Goal: Share content: Share content

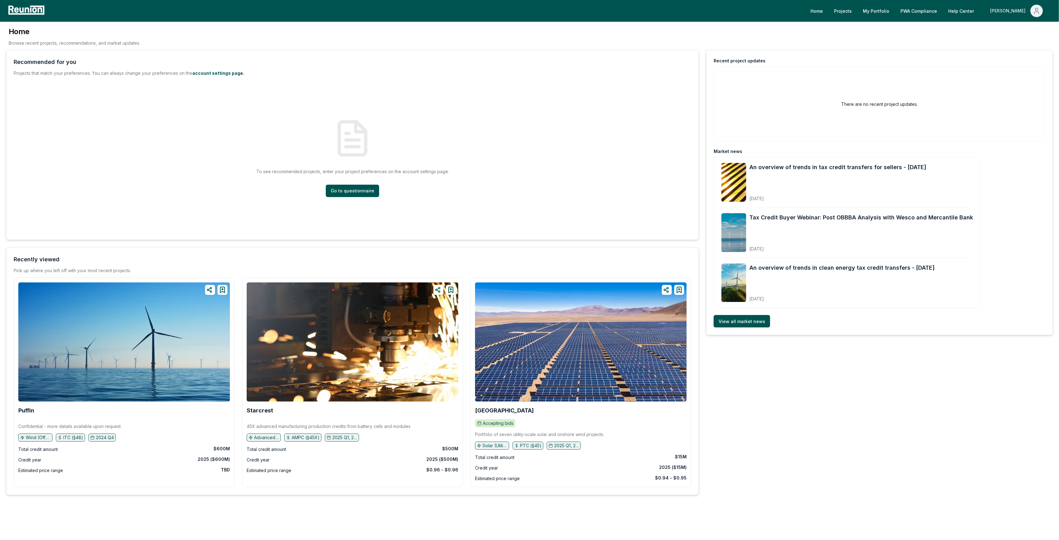
click at [1017, 10] on div "[PERSON_NAME]" at bounding box center [1009, 11] width 38 height 12
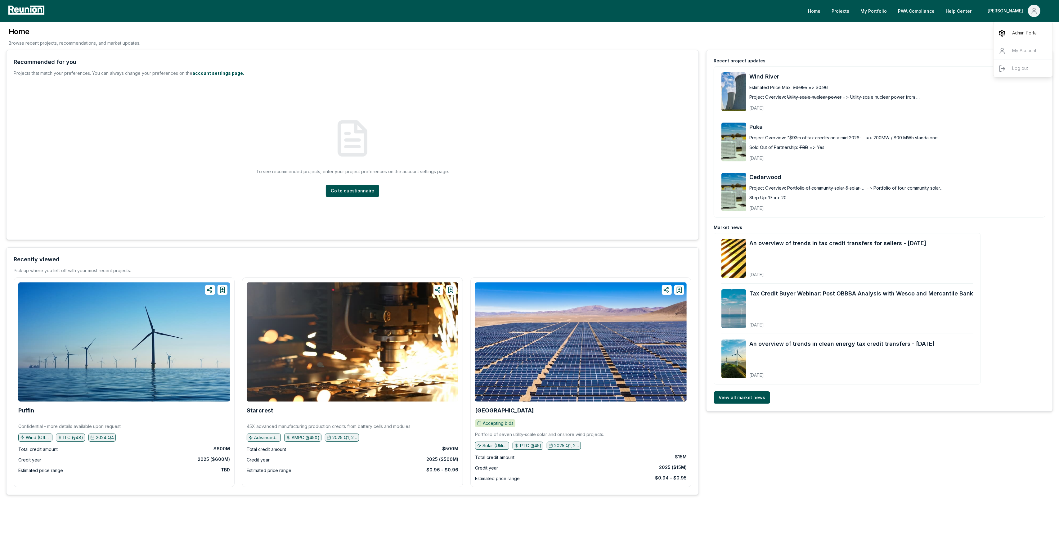
click at [1009, 31] on div "Admin Portal" at bounding box center [1023, 33] width 60 height 17
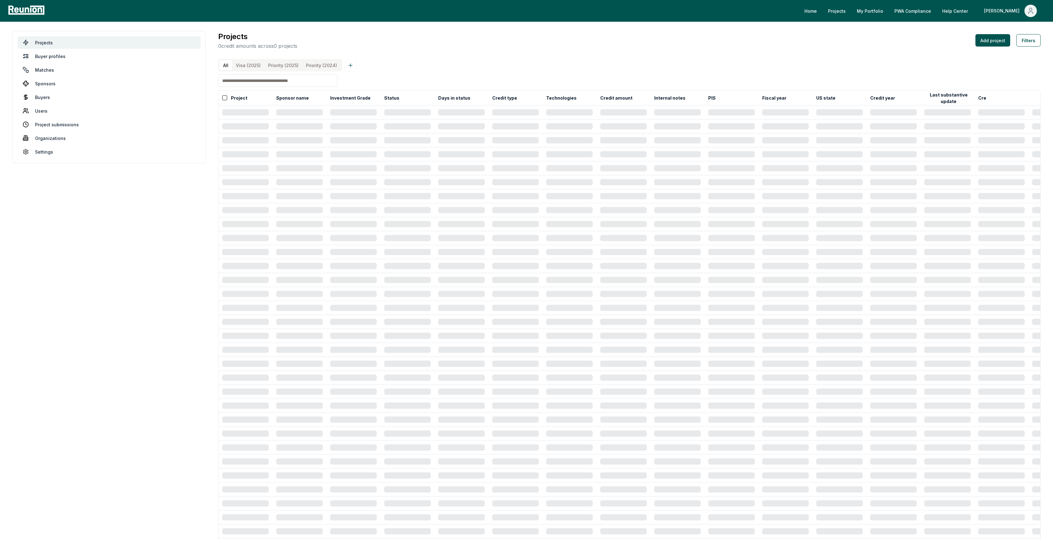
click at [245, 87] on input at bounding box center [277, 80] width 119 height 12
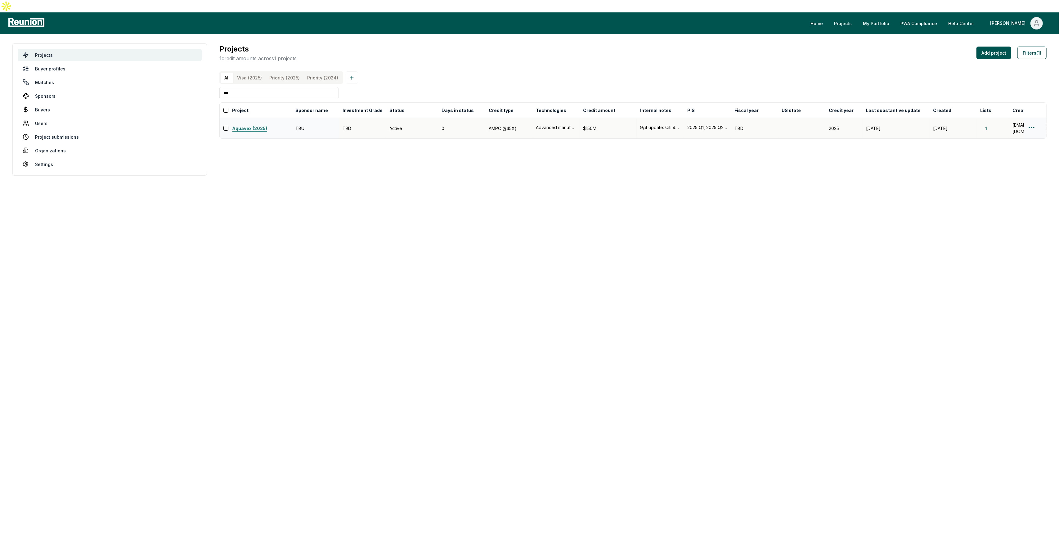
type input "***"
click at [235, 125] on link "Aquavex (2025)" at bounding box center [262, 128] width 60 height 7
click at [1031, 118] on td at bounding box center [1035, 128] width 22 height 21
click at [1030, 117] on html "Please visit us on your desktop We're working on making our marketplace mobile-…" at bounding box center [529, 270] width 1059 height 540
click at [1015, 141] on div "Edit" at bounding box center [1024, 144] width 59 height 10
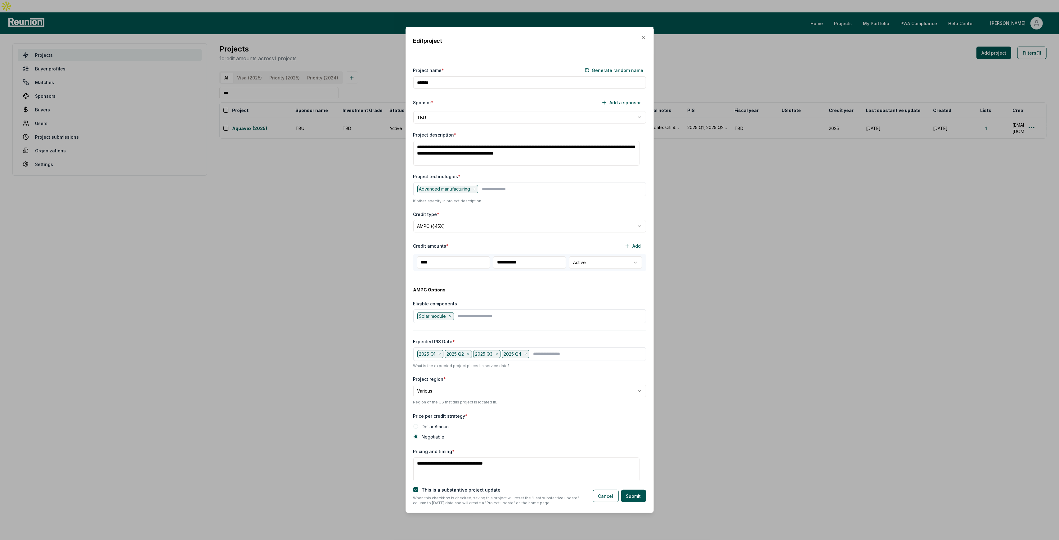
click at [816, 290] on div at bounding box center [529, 270] width 1059 height 540
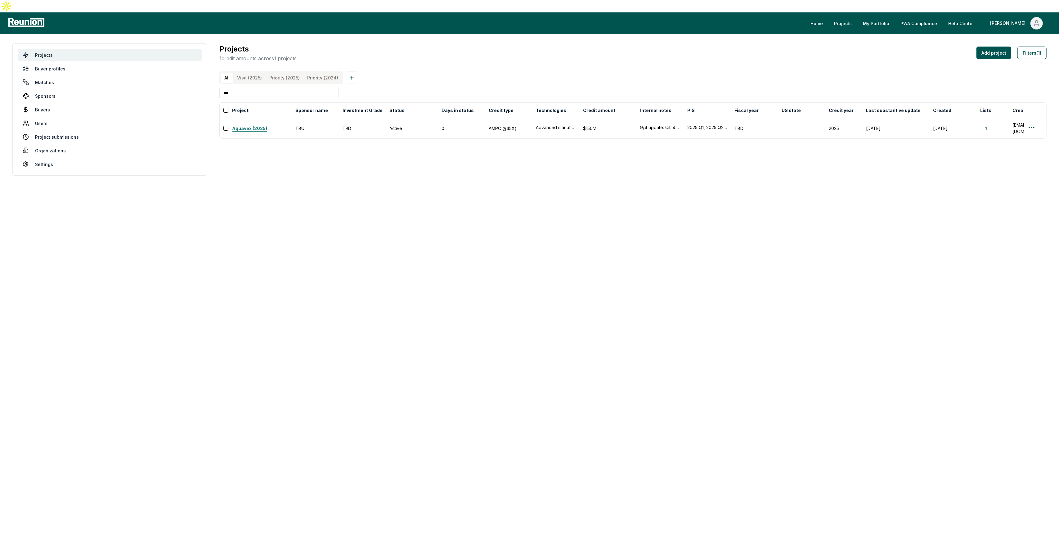
click at [244, 125] on link "Aquavex (2025)" at bounding box center [262, 128] width 60 height 7
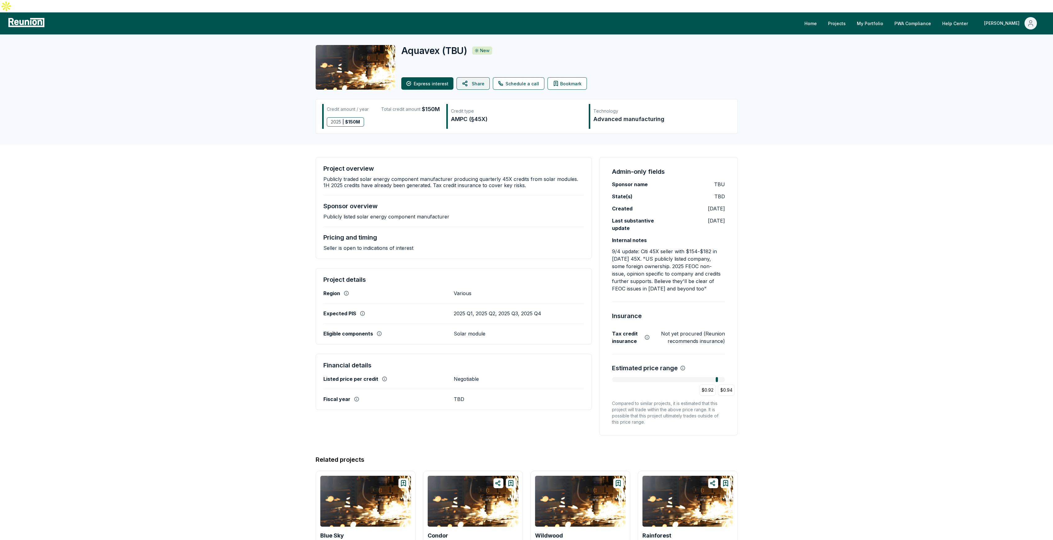
click at [472, 77] on button "Share" at bounding box center [472, 83] width 33 height 12
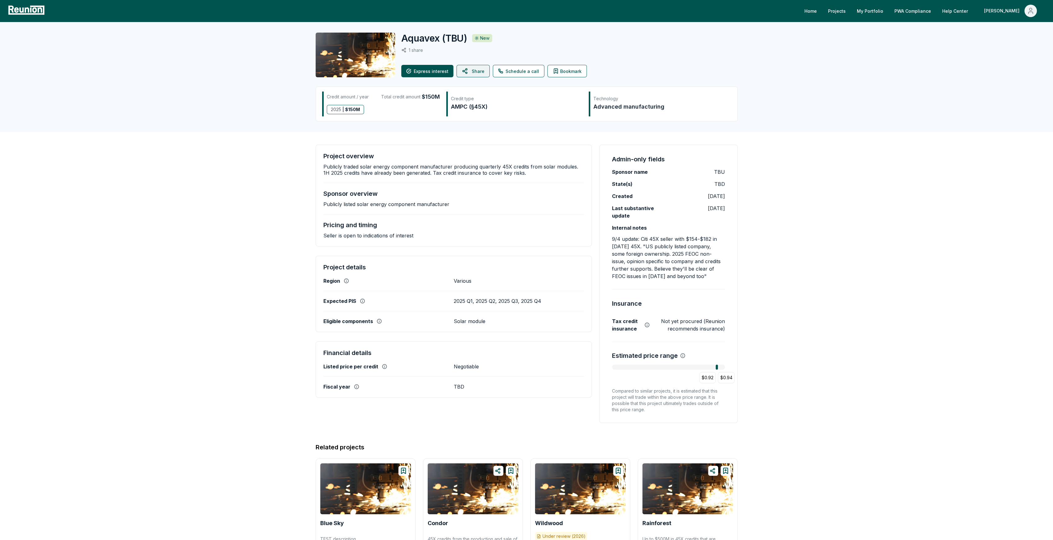
click at [480, 72] on button "Share" at bounding box center [472, 71] width 33 height 12
